Goal: Transaction & Acquisition: Download file/media

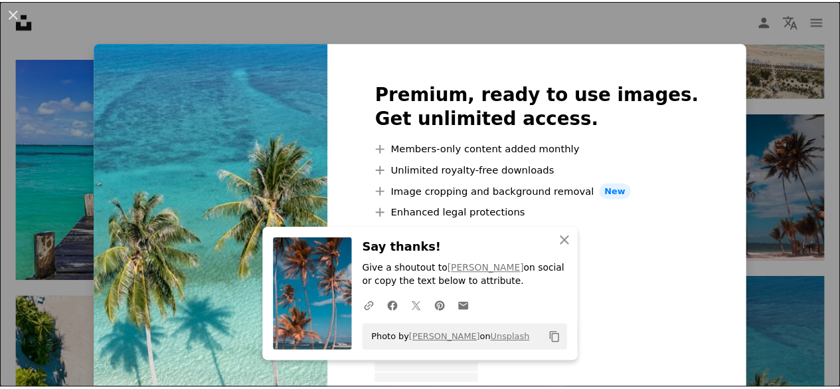
scroll to position [1602, 0]
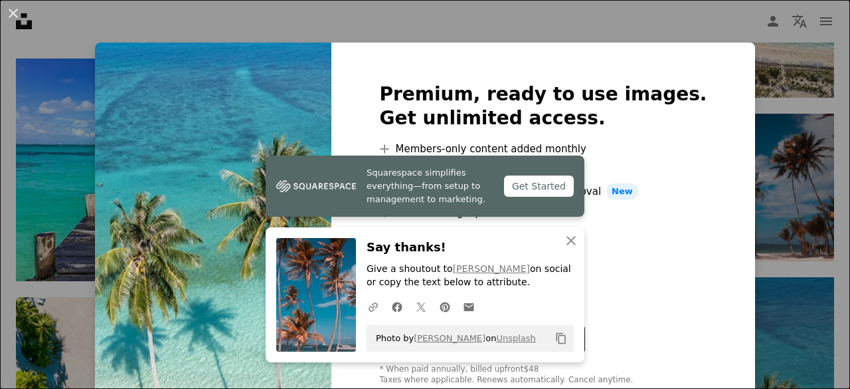
click at [761, 81] on div "An X shape Premium, ready to use images. Get unlimited access. A plus sign Memb…" at bounding box center [425, 194] width 850 height 389
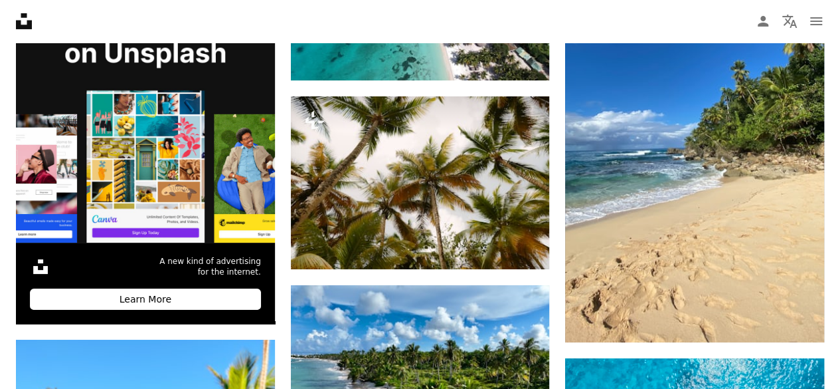
scroll to position [2408, 0]
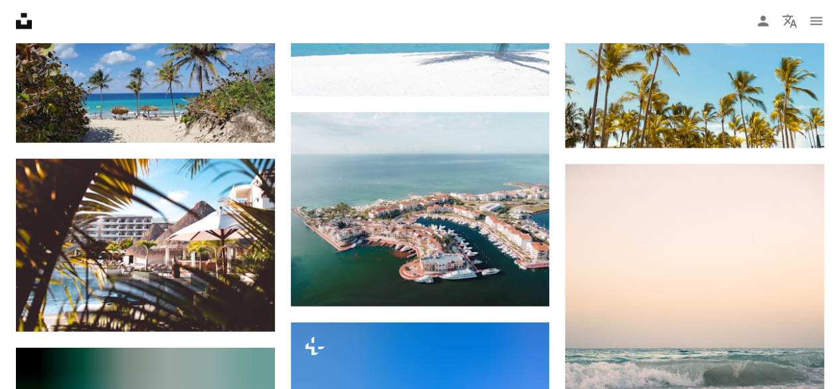
scroll to position [4042, 0]
